Goal: Task Accomplishment & Management: Use online tool/utility

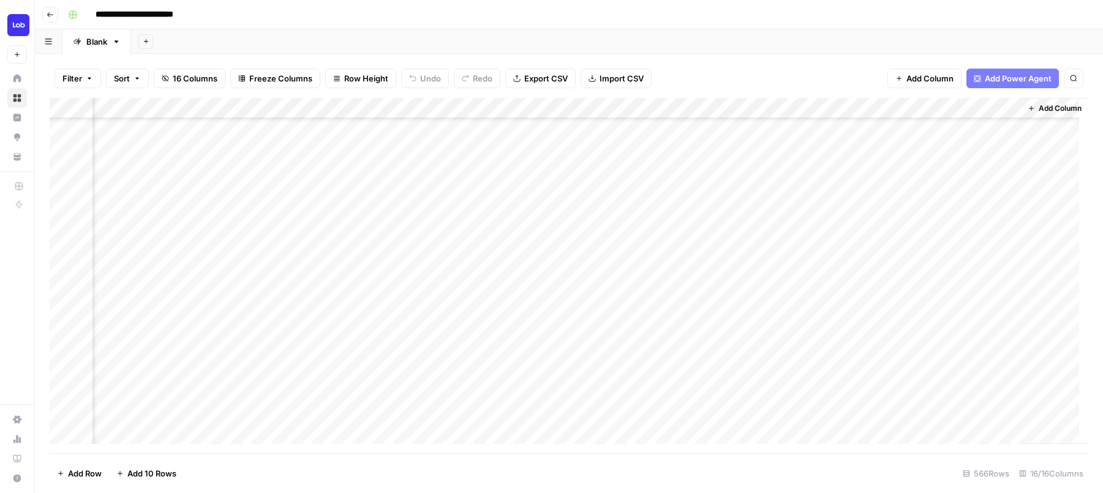
scroll to position [544, 1447]
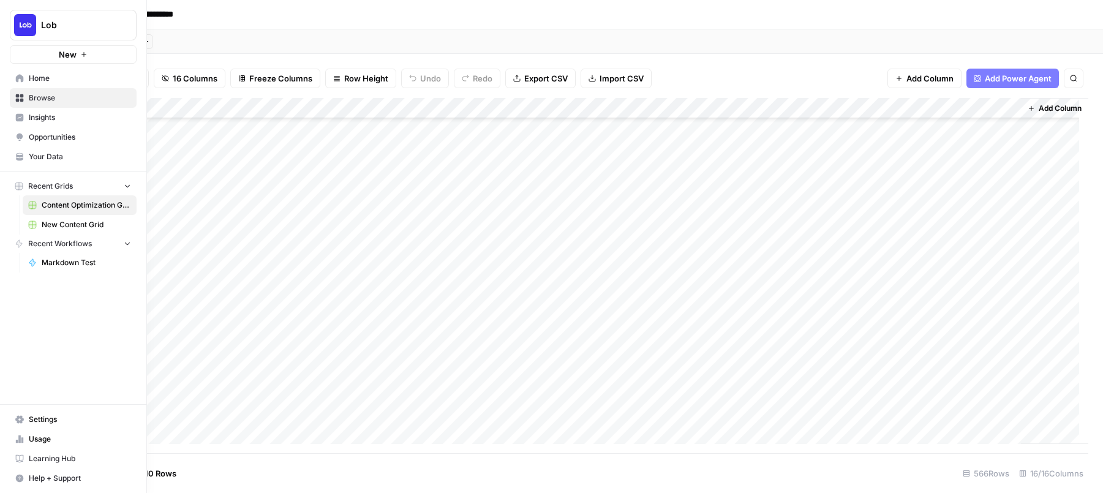
click at [56, 224] on span "New Content Grid" at bounding box center [86, 224] width 89 height 11
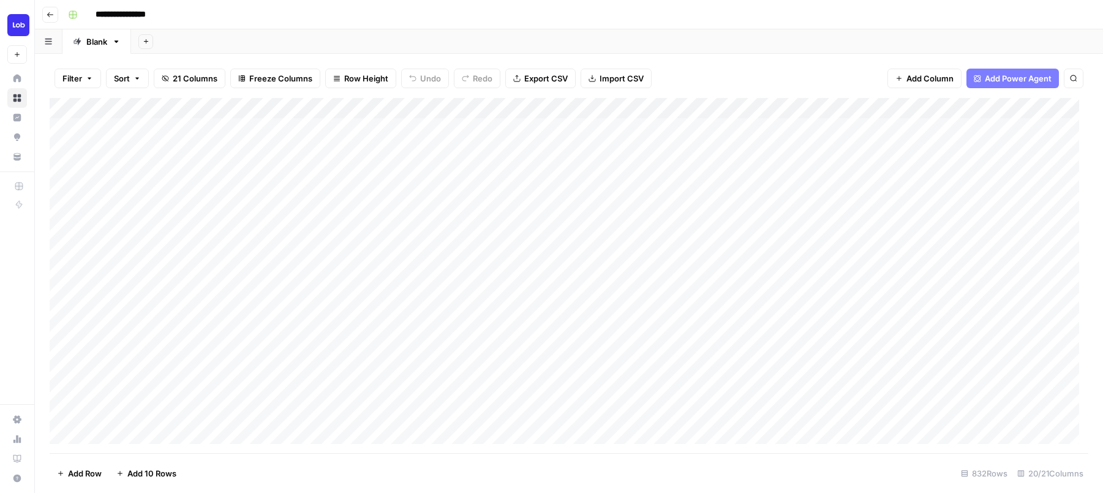
click at [465, 238] on div "Add Column" at bounding box center [569, 275] width 1039 height 355
click at [828, 111] on div "Add Column" at bounding box center [569, 275] width 1039 height 355
click at [669, 36] on div "Add Sheet" at bounding box center [617, 41] width 972 height 25
click at [748, 245] on div "Add Column" at bounding box center [569, 275] width 1039 height 355
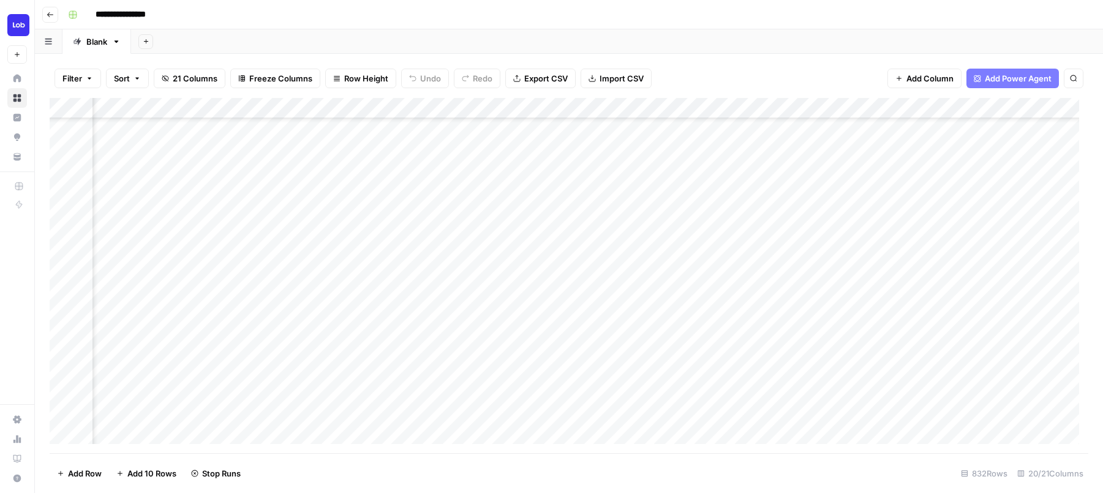
click at [505, 108] on div "Add Column" at bounding box center [569, 275] width 1039 height 355
click at [521, 370] on div "Add Column" at bounding box center [569, 275] width 1039 height 355
click at [447, 225] on div "Add Column" at bounding box center [569, 275] width 1039 height 355
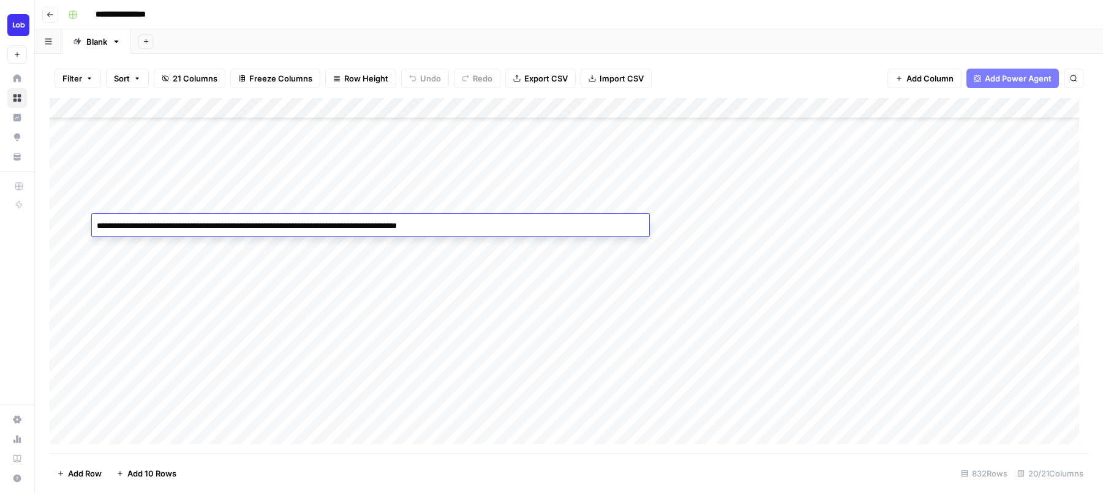
drag, startPoint x: 503, startPoint y: 222, endPoint x: 94, endPoint y: 217, distance: 408.6
click at [94, 216] on div "**********" at bounding box center [370, 225] width 557 height 23
click at [488, 251] on div "Add Column" at bounding box center [569, 275] width 1039 height 355
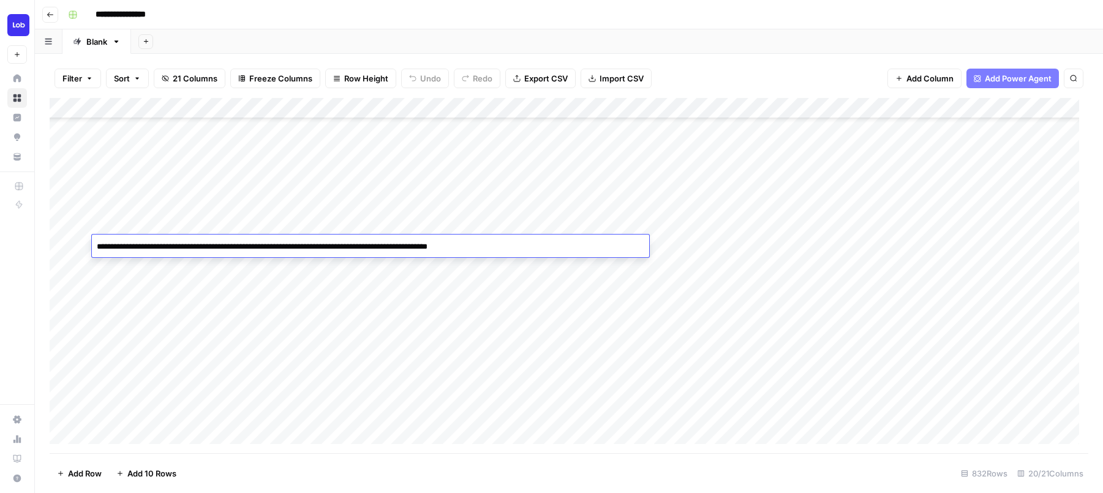
drag, startPoint x: 510, startPoint y: 244, endPoint x: 88, endPoint y: 244, distance: 422.0
click at [88, 244] on body "**********" at bounding box center [551, 246] width 1103 height 493
click at [423, 265] on div "Add Column" at bounding box center [569, 275] width 1039 height 355
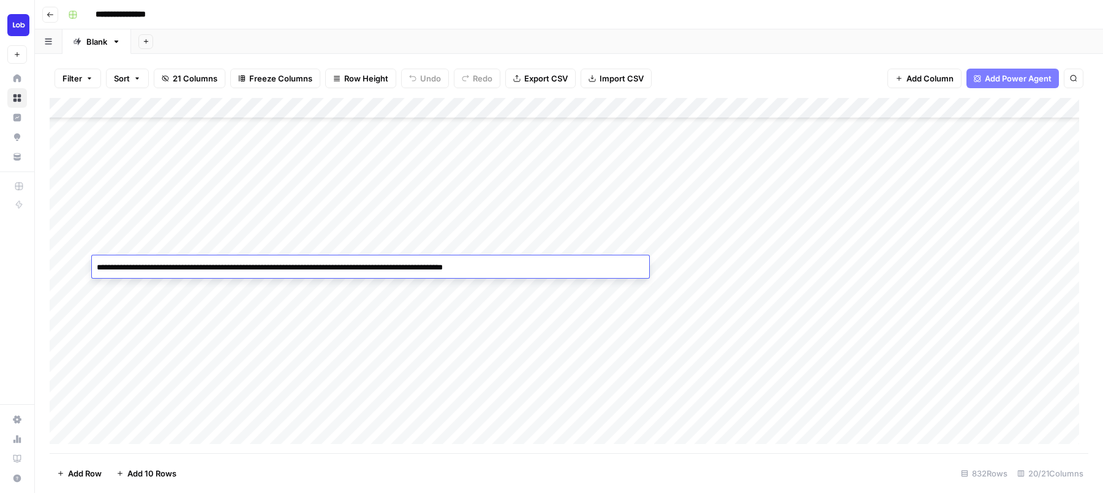
drag, startPoint x: 522, startPoint y: 265, endPoint x: 120, endPoint y: 253, distance: 402.6
click at [120, 253] on body "**********" at bounding box center [551, 246] width 1103 height 493
